Goal: Transaction & Acquisition: Purchase product/service

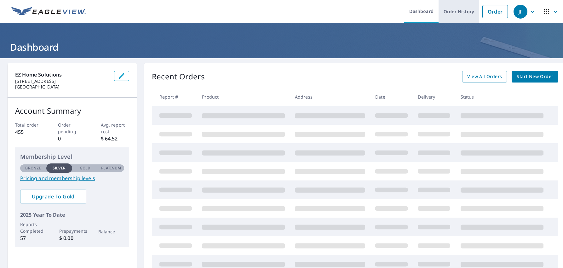
click at [458, 11] on link "Order History" at bounding box center [458, 11] width 41 height 23
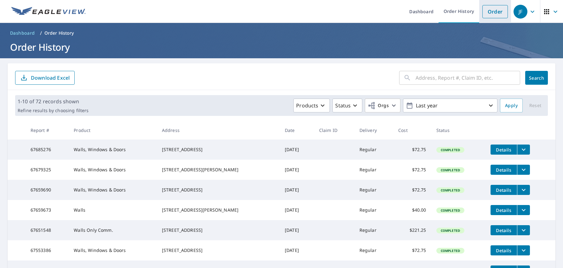
click at [488, 7] on link "Order" at bounding box center [495, 11] width 26 height 13
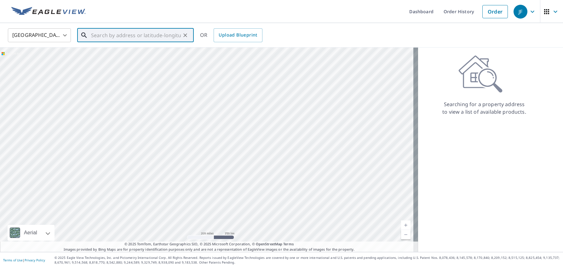
click at [161, 39] on input "text" at bounding box center [136, 35] width 90 height 18
type input "+"
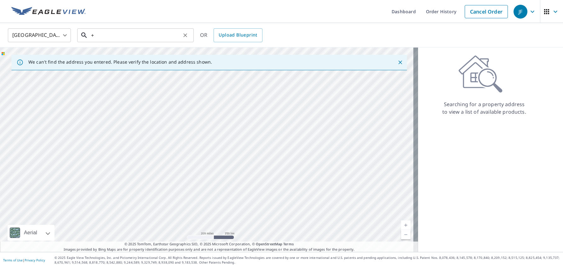
click at [131, 37] on input "+" at bounding box center [136, 35] width 90 height 18
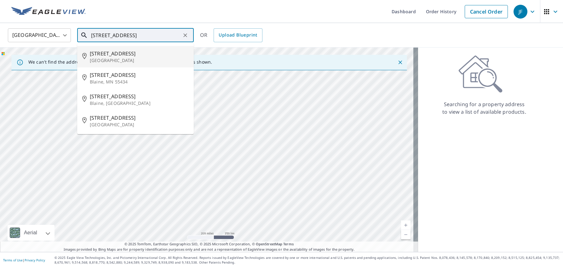
click at [119, 54] on span "[STREET_ADDRESS]" at bounding box center [139, 54] width 99 height 8
type input "[STREET_ADDRESS]"
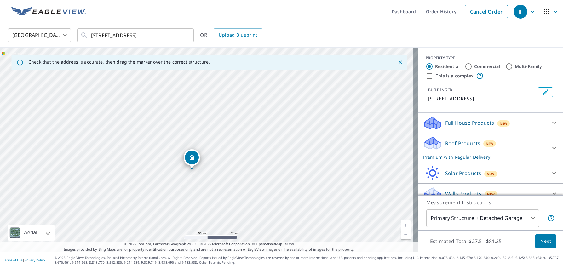
click at [201, 163] on div "[STREET_ADDRESS]" at bounding box center [209, 150] width 418 height 204
click at [217, 141] on div "[STREET_ADDRESS]" at bounding box center [209, 150] width 418 height 204
click at [225, 133] on div "[STREET_ADDRESS]" at bounding box center [209, 150] width 418 height 204
drag, startPoint x: 213, startPoint y: 144, endPoint x: 220, endPoint y: 138, distance: 9.2
click at [225, 132] on div "[STREET_ADDRESS]" at bounding box center [209, 150] width 418 height 204
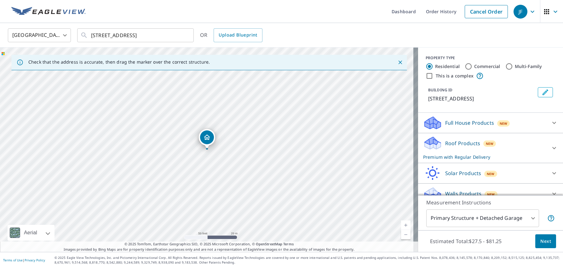
click at [241, 121] on div "[STREET_ADDRESS]" at bounding box center [209, 150] width 418 height 204
click at [252, 112] on div "[STREET_ADDRESS]" at bounding box center [209, 150] width 418 height 204
click at [261, 115] on div "[STREET_ADDRESS]" at bounding box center [209, 150] width 418 height 204
click at [256, 114] on div "[STREET_ADDRESS]" at bounding box center [209, 150] width 418 height 204
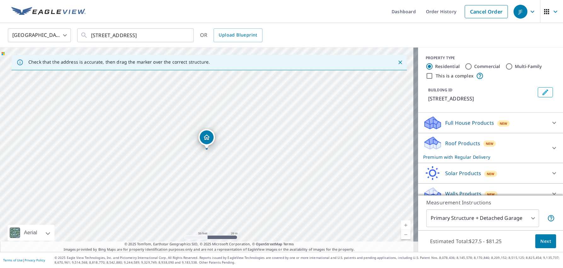
click at [450, 120] on p "Full House Products" at bounding box center [469, 123] width 49 height 8
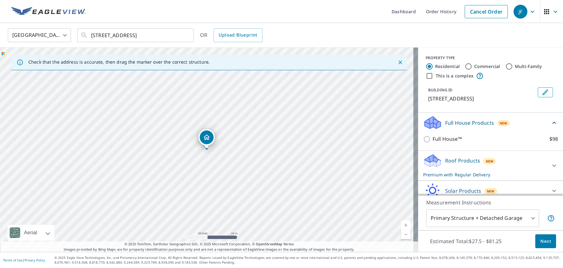
click at [448, 156] on div "Roof Products New Premium with Regular Delivery" at bounding box center [484, 165] width 123 height 25
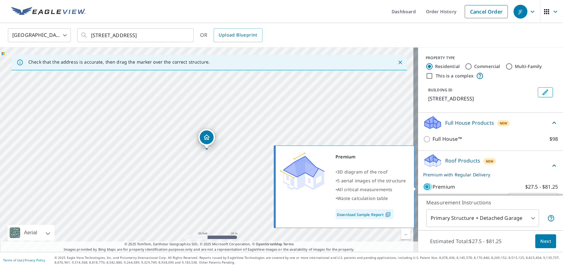
drag, startPoint x: 420, startPoint y: 185, endPoint x: 430, endPoint y: 169, distance: 18.3
click at [423, 185] on input "Premium $27.5 - $81.25" at bounding box center [427, 187] width 9 height 8
checkbox input "false"
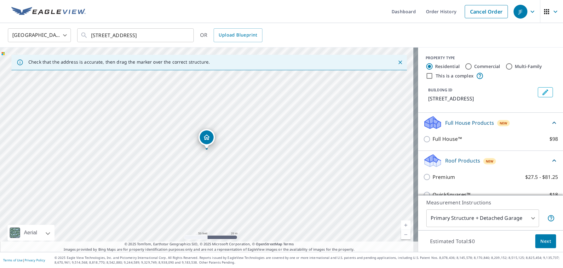
scroll to position [88, 0]
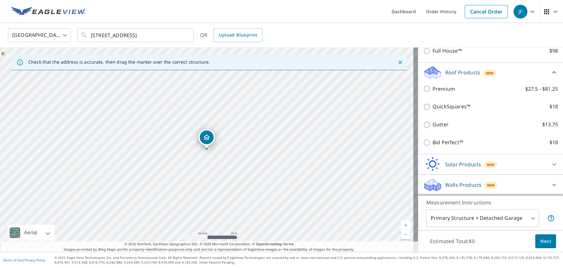
click at [445, 184] on p "Walls Products" at bounding box center [463, 185] width 36 height 8
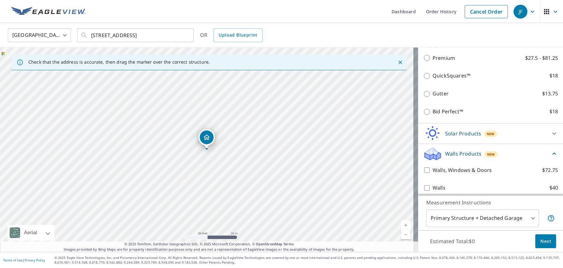
scroll to position [123, 0]
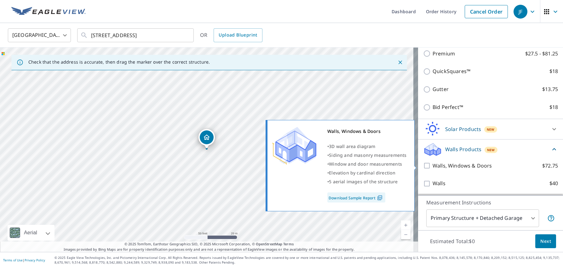
click at [423, 166] on input "Walls, Windows & Doors $72.75" at bounding box center [427, 166] width 9 height 8
checkbox input "true"
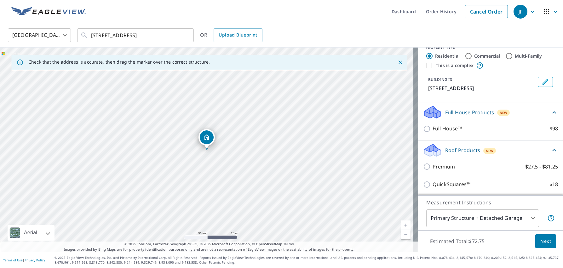
scroll to position [0, 0]
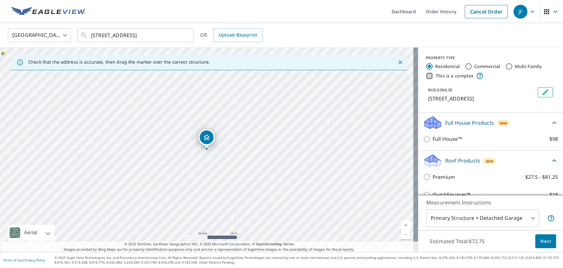
click at [426, 76] on input "This is a complex" at bounding box center [430, 76] width 8 height 8
checkbox input "true"
radio input "false"
radio input "true"
type input "4"
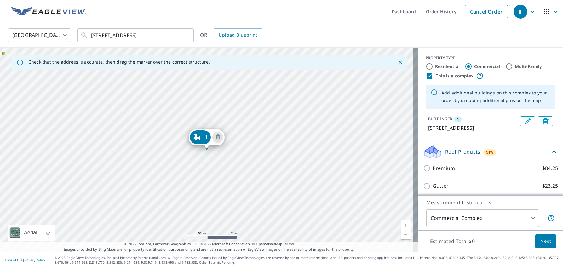
click at [217, 148] on div "1 [STREET_ADDRESS]" at bounding box center [207, 139] width 36 height 20
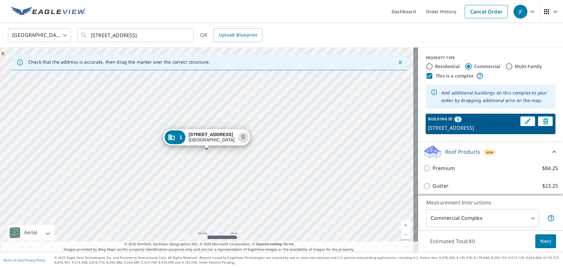
click at [220, 148] on div "1 [STREET_ADDRESS]" at bounding box center [206, 139] width 87 height 20
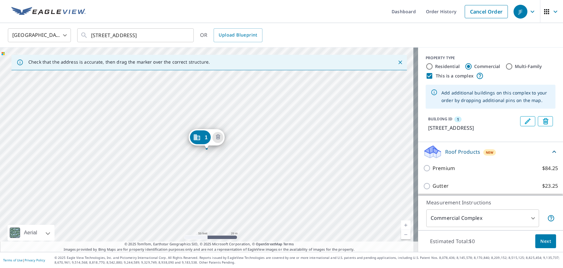
click at [219, 148] on div "1 [STREET_ADDRESS]" at bounding box center [207, 139] width 36 height 20
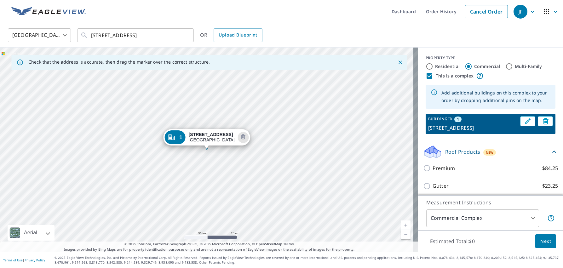
click at [219, 148] on div "1 [STREET_ADDRESS]" at bounding box center [206, 139] width 87 height 20
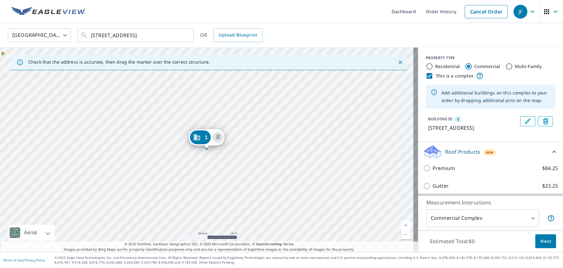
click at [219, 148] on div "1 [STREET_ADDRESS]" at bounding box center [207, 139] width 36 height 20
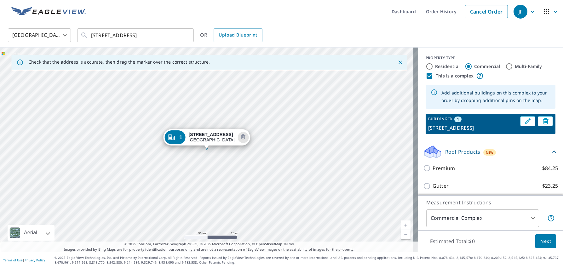
click at [219, 148] on div "1 [STREET_ADDRESS]" at bounding box center [206, 139] width 87 height 20
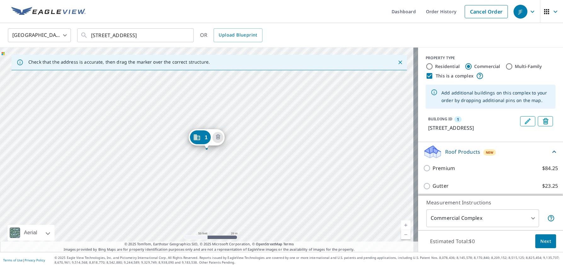
click at [252, 111] on div "1 [STREET_ADDRESS]" at bounding box center [209, 150] width 418 height 204
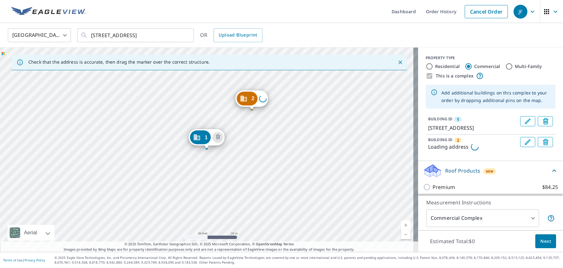
click at [252, 111] on div "2 Loading address [STREET_ADDRESS]" at bounding box center [209, 150] width 418 height 204
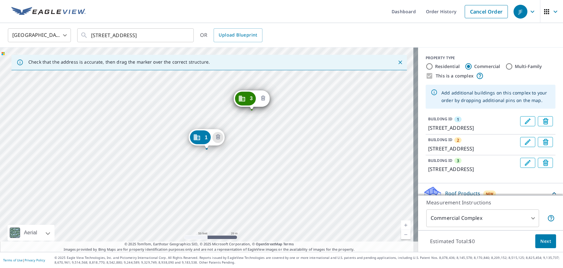
click at [266, 97] on icon "Delete building 3" at bounding box center [263, 99] width 8 height 8
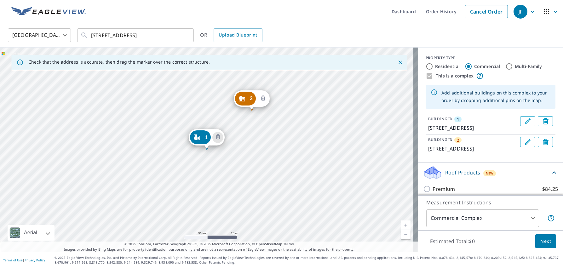
click at [263, 97] on icon "Delete building 2" at bounding box center [263, 99] width 8 height 8
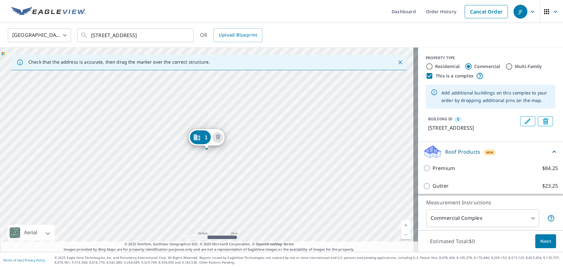
click at [223, 150] on div "1 [STREET_ADDRESS]" at bounding box center [209, 150] width 418 height 204
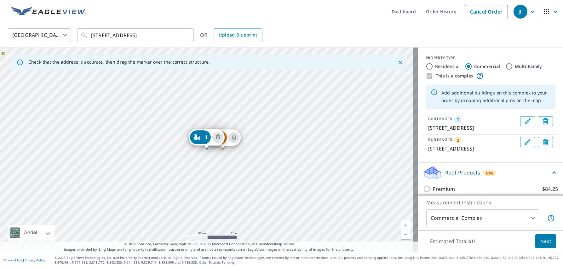
click at [217, 122] on div "2 [STREET_ADDRESS] 1 [STREET_ADDRESS]" at bounding box center [209, 150] width 418 height 204
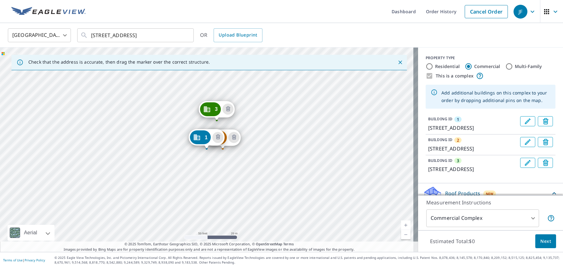
click at [231, 123] on div "2 [STREET_ADDRESS] 3 [STREET_ADDRESS] 1 [STREET_ADDRESS]" at bounding box center [209, 150] width 418 height 204
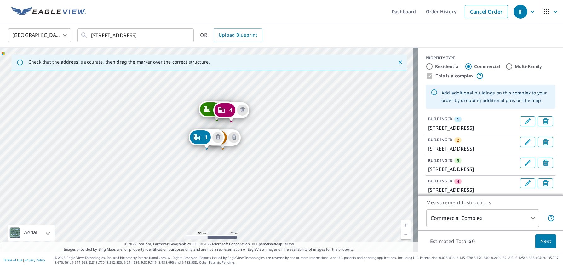
click at [243, 121] on div "4 [STREET_ADDRESS]" at bounding box center [231, 112] width 36 height 20
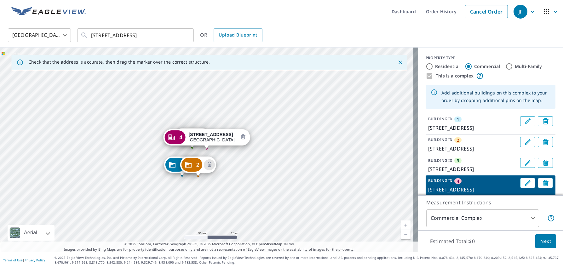
click at [244, 138] on icon "Delete building 4" at bounding box center [243, 138] width 8 height 8
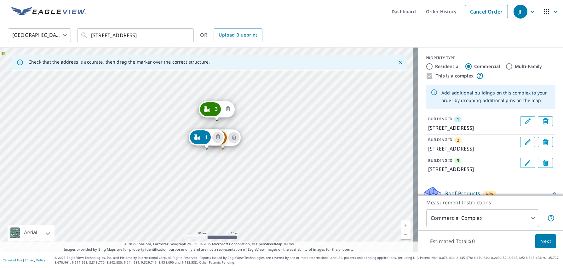
click at [229, 111] on icon "Delete building 3" at bounding box center [228, 110] width 8 height 8
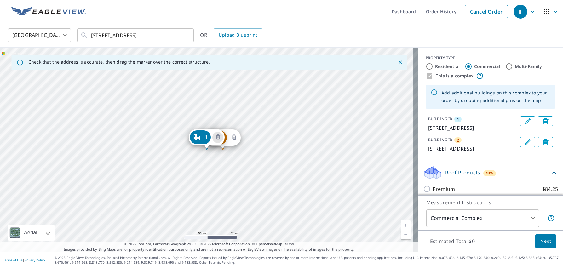
click at [233, 138] on icon "Delete building 2" at bounding box center [234, 137] width 2 height 2
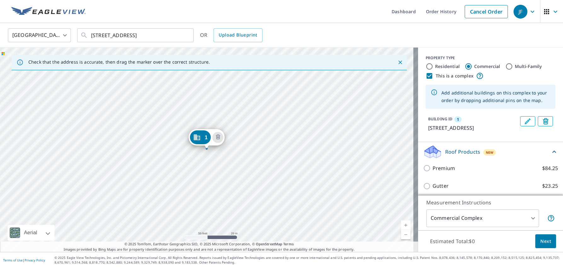
click at [215, 147] on div "1 [STREET_ADDRESS]" at bounding box center [207, 139] width 36 height 20
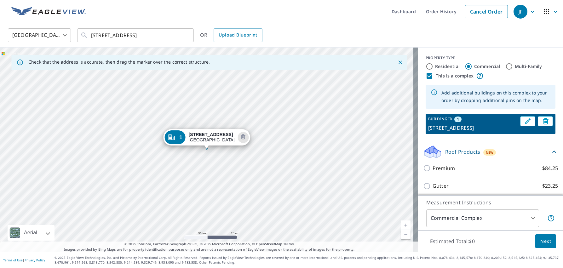
click at [215, 147] on div "1 [STREET_ADDRESS]" at bounding box center [206, 139] width 87 height 20
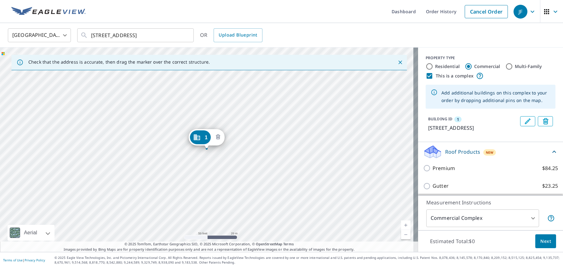
click at [218, 137] on icon "Delete building 1" at bounding box center [218, 137] width 2 height 2
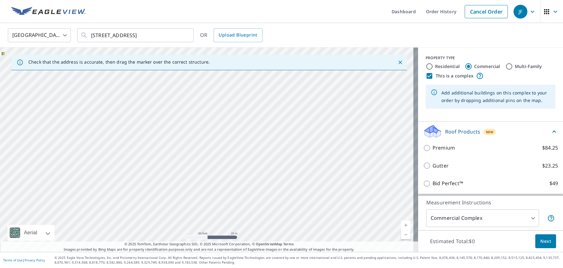
click at [199, 141] on div at bounding box center [209, 150] width 418 height 204
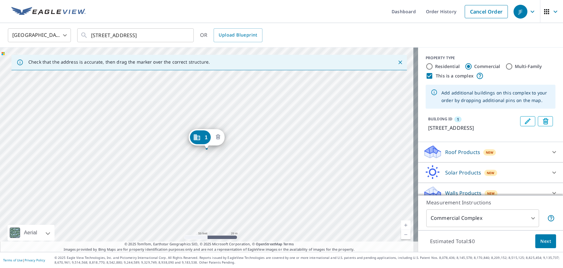
click at [221, 136] on icon "Delete building 1" at bounding box center [218, 138] width 8 height 8
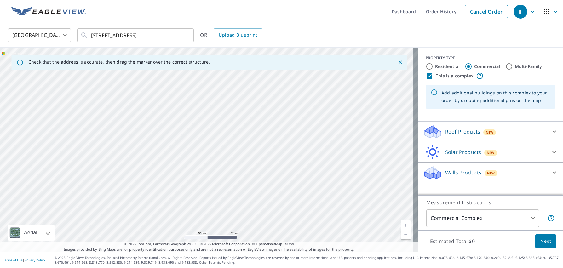
click at [257, 112] on div at bounding box center [209, 150] width 418 height 204
type input "[STREET_ADDRESS]"
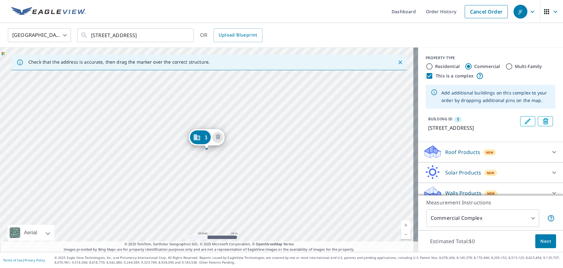
click at [197, 152] on div "1 [STREET_ADDRESS]" at bounding box center [209, 150] width 418 height 204
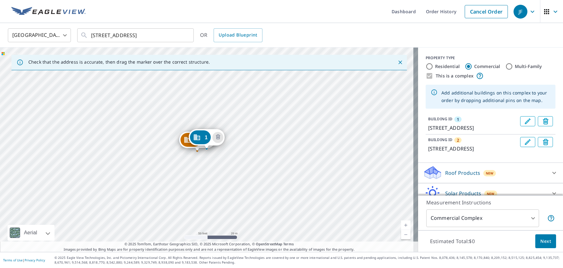
click at [183, 161] on div "2 [STREET_ADDRESS] 1 [STREET_ADDRESS]" at bounding box center [209, 150] width 418 height 204
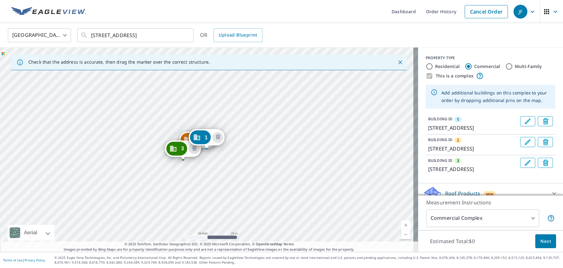
click at [175, 167] on div "2 [STREET_ADDRESS] 3 [STREET_ADDRESS] 1 [STREET_ADDRESS]" at bounding box center [209, 150] width 418 height 204
click at [177, 167] on div "2 [STREET_ADDRESS] 3 [STREET_ADDRESS] 1 [STREET_ADDRESS]" at bounding box center [209, 150] width 418 height 204
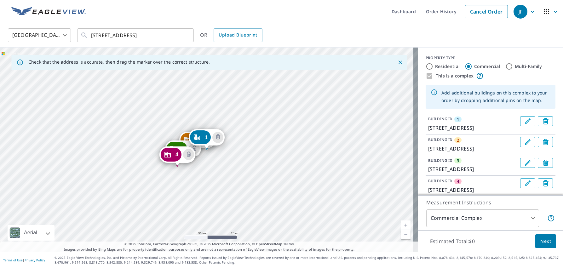
click at [161, 177] on div "2 [STREET_ADDRESS] 3 [STREET_ADDRESS] 4 [STREET_ADDRESS] 1 [STREET_ADDRESS]" at bounding box center [209, 150] width 418 height 204
click at [153, 183] on div "2 [STREET_ADDRESS] 3 [STREET_ADDRESS] 4 [STREET_ADDRESS] 5 [STREET_ADDRESS] 1 […" at bounding box center [209, 150] width 418 height 204
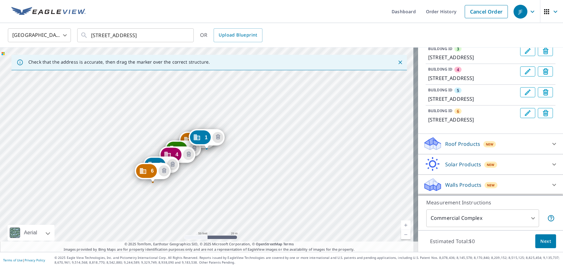
scroll to position [157, 0]
click at [540, 239] on span "Next" at bounding box center [545, 241] width 11 height 8
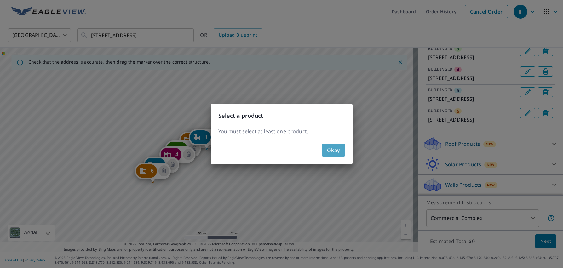
click at [328, 151] on span "Okay" at bounding box center [333, 150] width 13 height 9
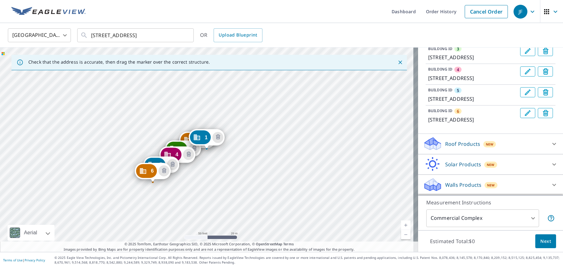
click at [446, 146] on p "Roof Products" at bounding box center [462, 144] width 35 height 8
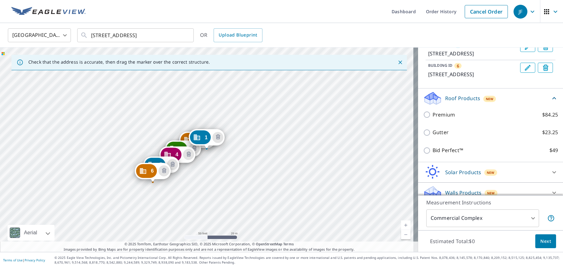
click at [446, 102] on p "Roof Products" at bounding box center [462, 98] width 35 height 8
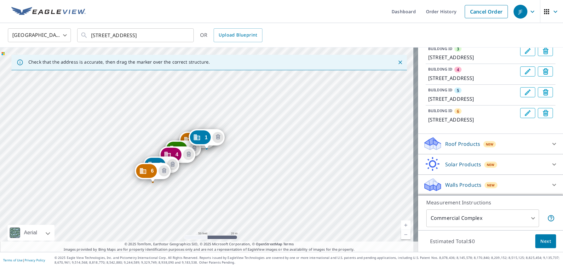
click at [454, 183] on p "Walls Products" at bounding box center [463, 185] width 36 height 8
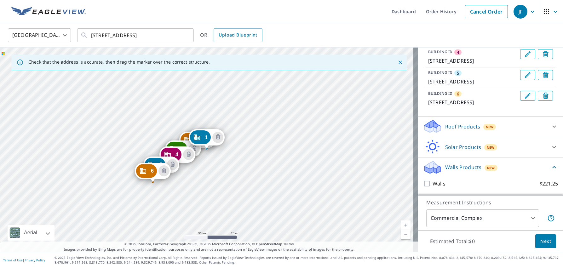
scroll to position [174, 0]
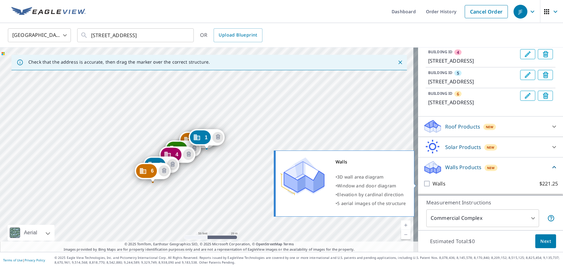
click at [424, 184] on input "Walls $221.25" at bounding box center [427, 184] width 9 height 8
checkbox input "true"
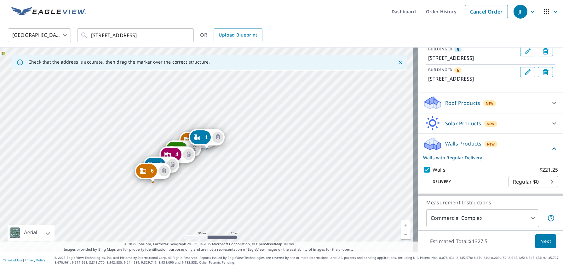
scroll to position [198, 0]
click at [166, 169] on icon "Delete building 6" at bounding box center [164, 171] width 8 height 8
click at [173, 165] on icon "Delete building 5" at bounding box center [173, 165] width 8 height 8
click at [185, 156] on button "Delete building 4" at bounding box center [188, 154] width 11 height 11
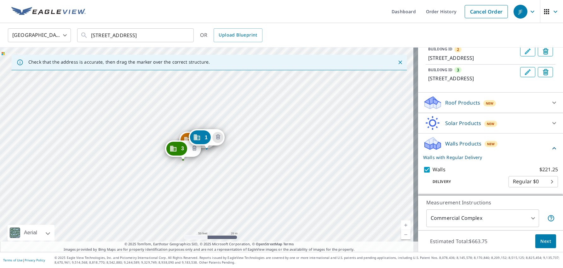
click at [194, 151] on icon "Delete building 3" at bounding box center [195, 149] width 8 height 8
click at [218, 140] on icon "Delete building 1" at bounding box center [218, 138] width 8 height 8
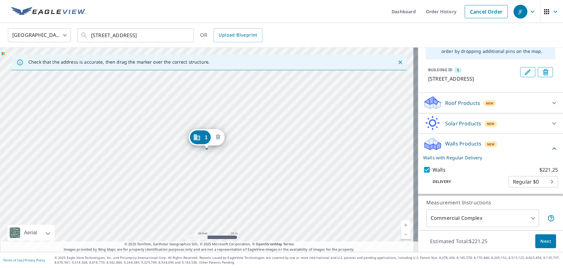
click at [221, 140] on icon "Delete building 1" at bounding box center [218, 138] width 8 height 8
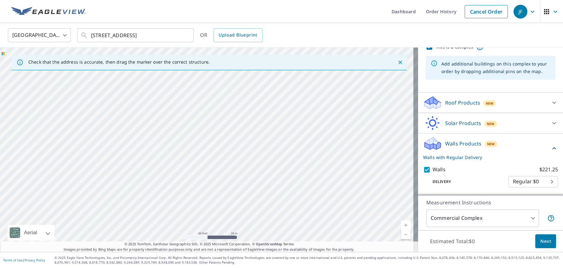
click at [155, 183] on div at bounding box center [209, 150] width 418 height 204
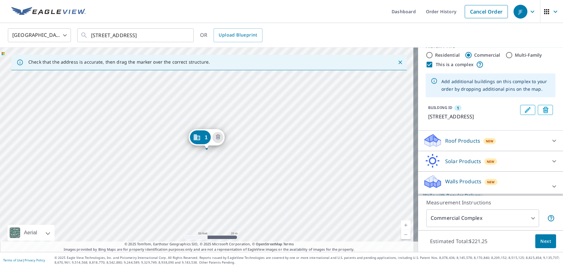
scroll to position [0, 0]
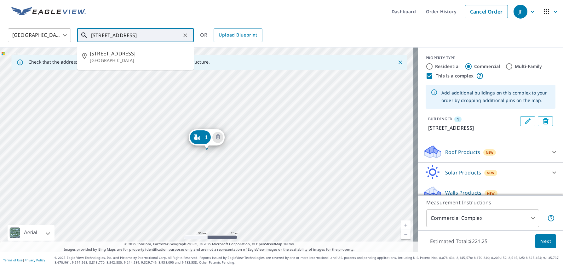
drag, startPoint x: 99, startPoint y: 33, endPoint x: 102, endPoint y: 32, distance: 3.2
click at [99, 33] on input "[STREET_ADDRESS]" at bounding box center [136, 35] width 90 height 18
click at [143, 58] on p "[GEOGRAPHIC_DATA]" at bounding box center [139, 60] width 99 height 6
type input "[STREET_ADDRESS]"
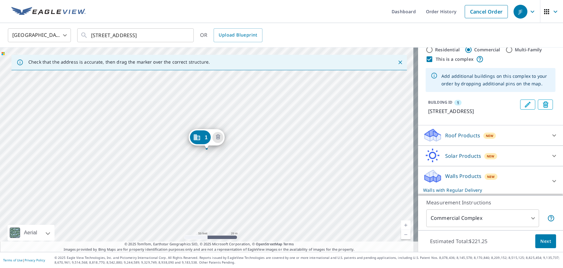
scroll to position [25, 0]
click at [443, 130] on div "Roof Products New" at bounding box center [484, 134] width 123 height 15
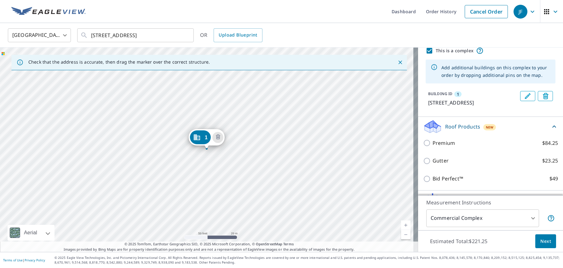
click at [448, 130] on p "Roof Products" at bounding box center [462, 127] width 35 height 8
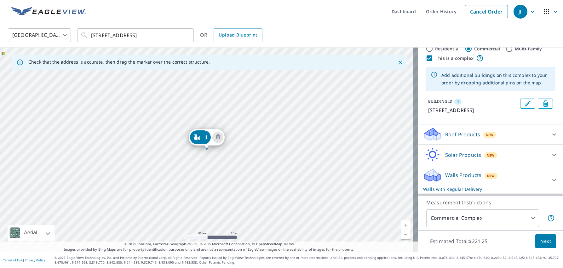
click at [451, 176] on p "Walls Products" at bounding box center [463, 175] width 36 height 8
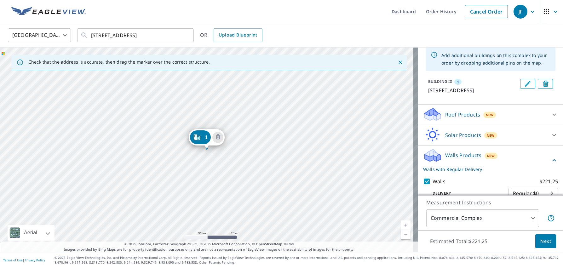
scroll to position [57, 0]
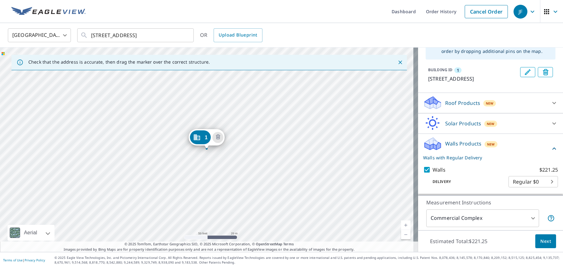
click at [542, 240] on span "Next" at bounding box center [545, 241] width 11 height 8
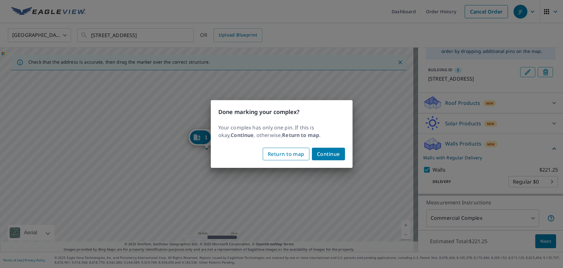
click at [291, 154] on span "Return to map" at bounding box center [286, 154] width 37 height 9
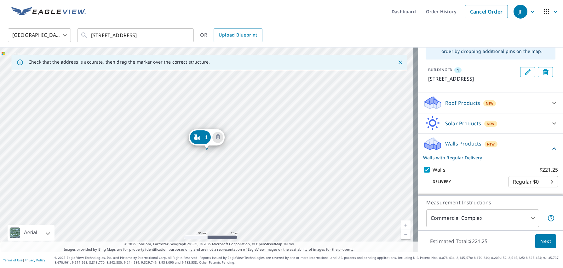
click at [219, 146] on div "1 [STREET_ADDRESS]" at bounding box center [207, 139] width 36 height 20
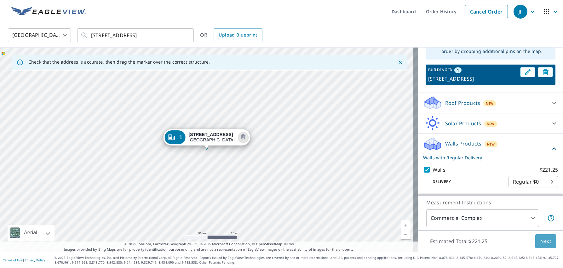
click at [543, 242] on span "Next" at bounding box center [545, 241] width 11 height 8
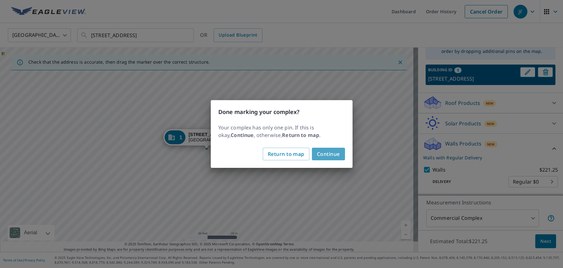
click at [323, 152] on span "Continue" at bounding box center [328, 154] width 23 height 9
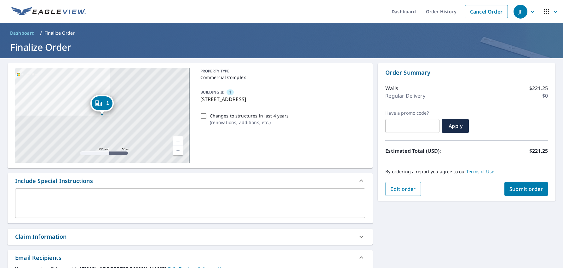
click at [520, 191] on span "Submit order" at bounding box center [526, 189] width 34 height 7
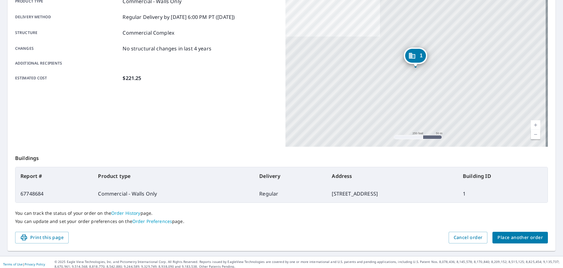
scroll to position [103, 0]
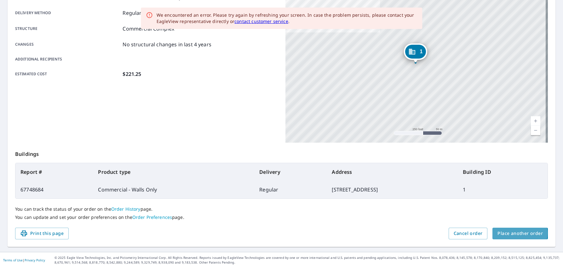
click at [510, 233] on span "Place another order" at bounding box center [519, 234] width 45 height 8
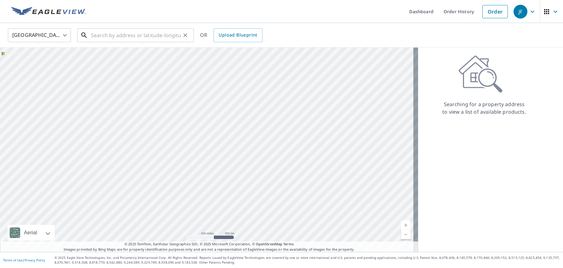
click at [155, 36] on input "text" at bounding box center [136, 35] width 90 height 18
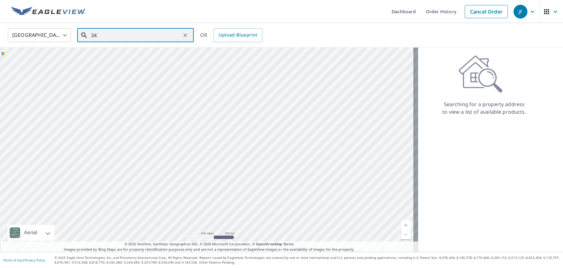
type input "3"
click at [148, 53] on span "[STREET_ADDRESS]" at bounding box center [139, 54] width 99 height 8
type input "[STREET_ADDRESS]"
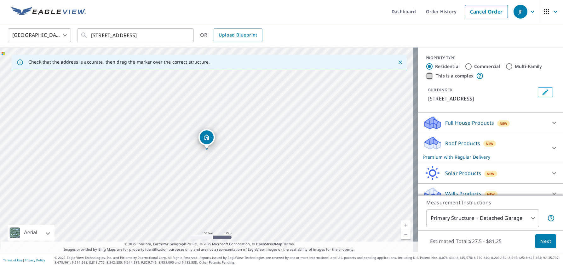
click at [426, 76] on input "This is a complex" at bounding box center [430, 76] width 8 height 8
checkbox input "true"
radio input "false"
radio input "true"
type input "4"
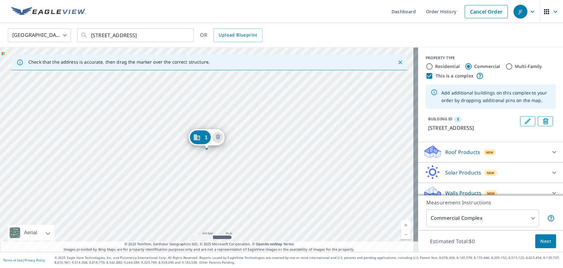
click at [447, 156] on p "Roof Products" at bounding box center [462, 152] width 35 height 8
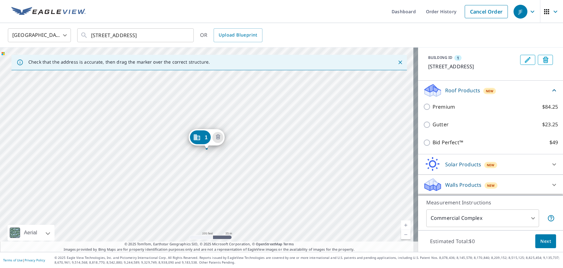
scroll to position [69, 0]
click at [451, 181] on p "Walls Products" at bounding box center [463, 185] width 36 height 8
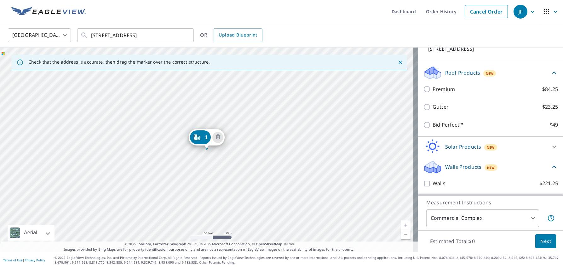
scroll to position [87, 0]
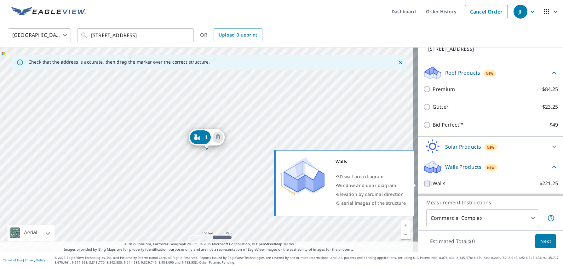
click at [423, 182] on input "Walls $221.25" at bounding box center [427, 184] width 9 height 8
checkbox input "true"
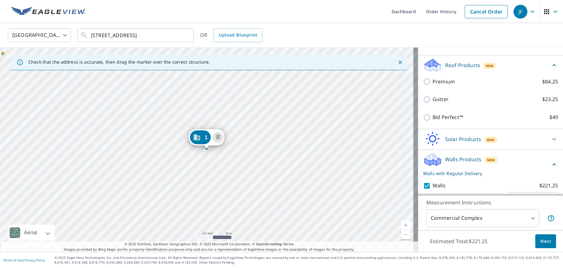
click at [541, 241] on span "Next" at bounding box center [545, 241] width 11 height 8
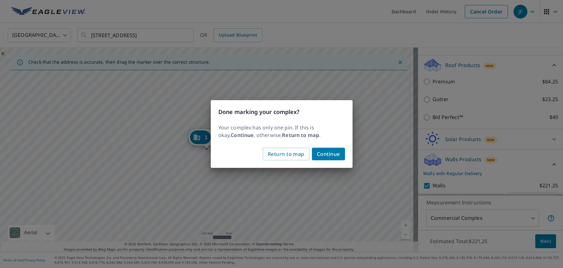
click at [326, 31] on div "Done marking your complex? Your complex has only one pin. If this is okay, Cont…" at bounding box center [281, 134] width 563 height 268
